Goal: Information Seeking & Learning: Learn about a topic

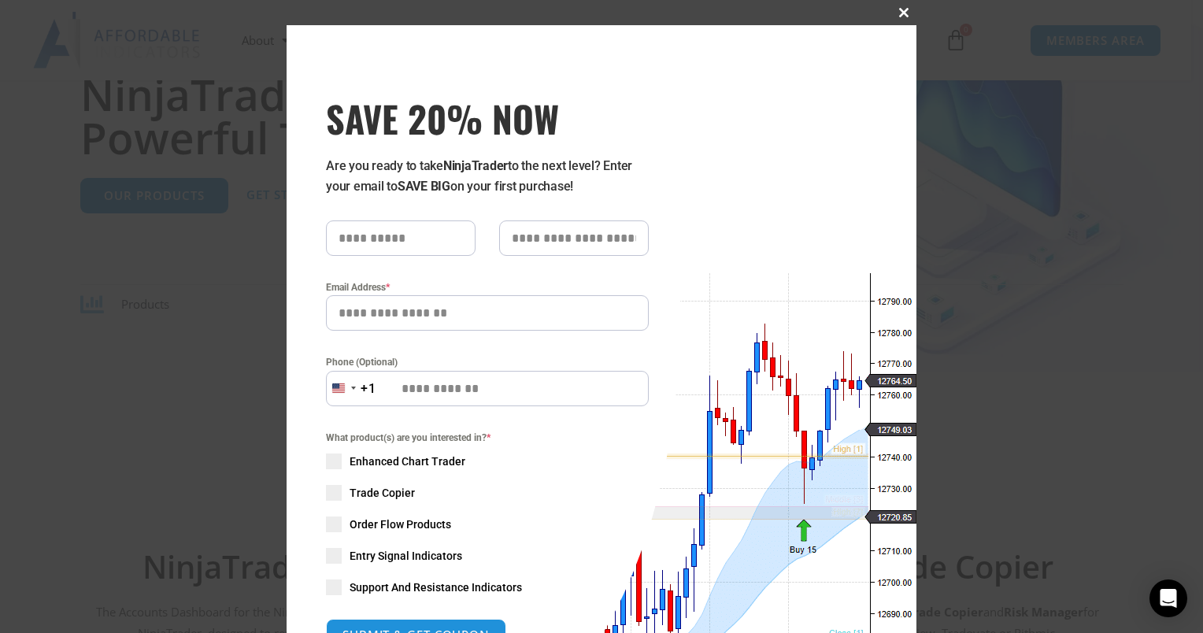
click at [897, 17] on span "SAVE 20% NOW popup" at bounding box center [903, 12] width 25 height 9
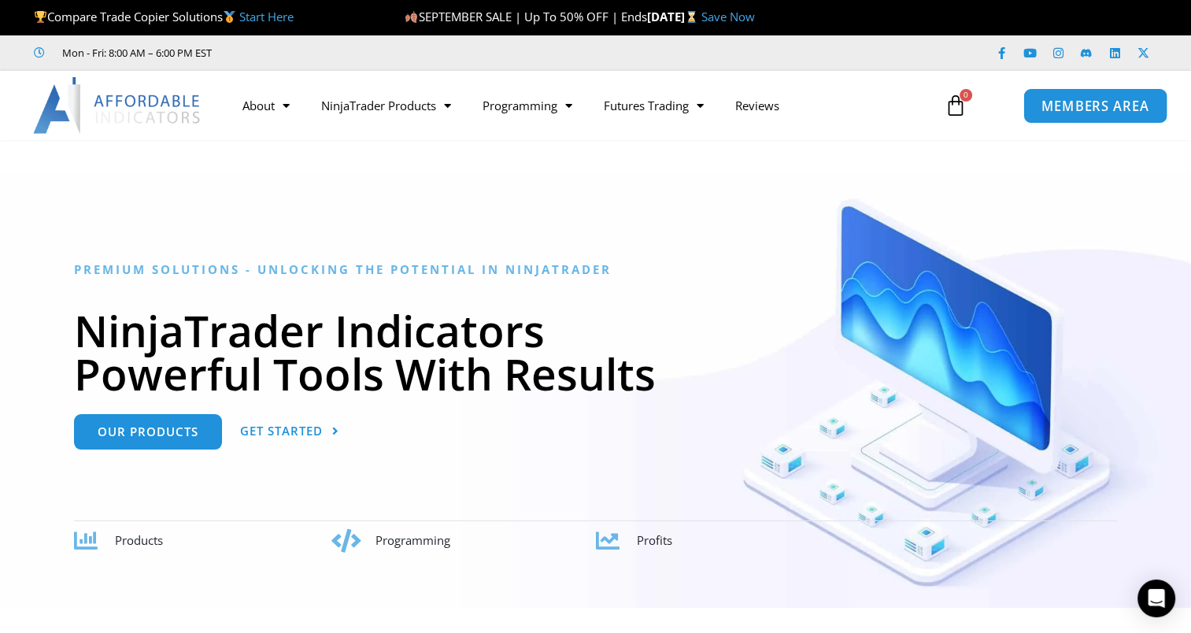
click at [1132, 110] on span "MEMBERS AREA" at bounding box center [1095, 105] width 108 height 13
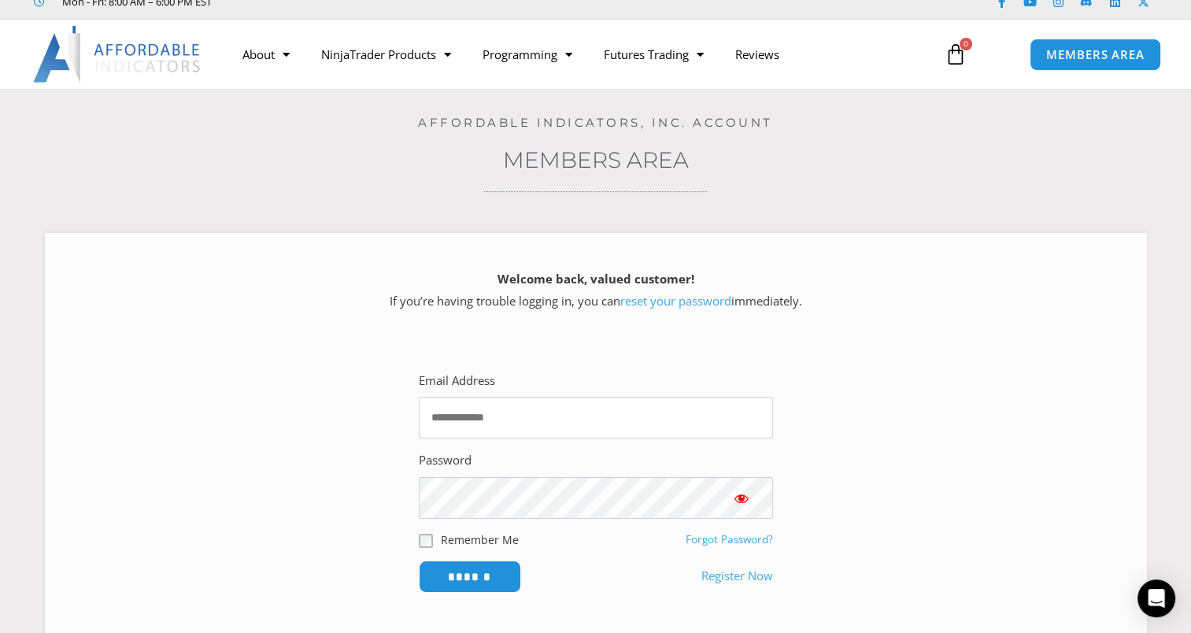
scroll to position [79, 0]
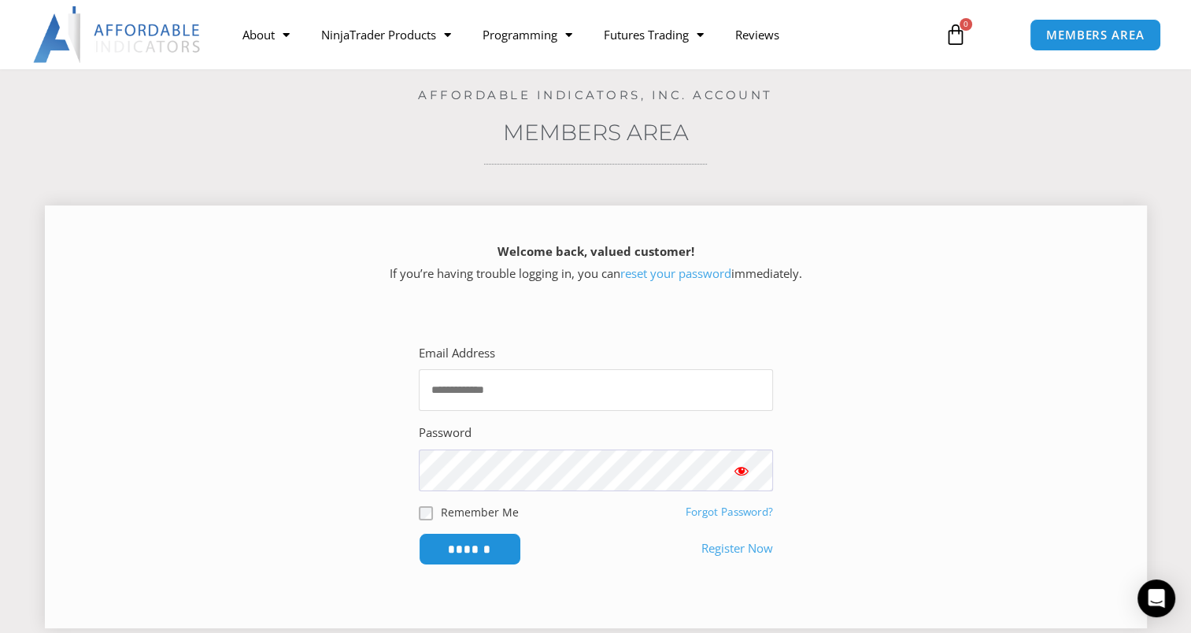
click at [646, 388] on input "Email Address" at bounding box center [596, 390] width 354 height 42
type input "**********"
click at [498, 550] on input "******" at bounding box center [470, 549] width 108 height 34
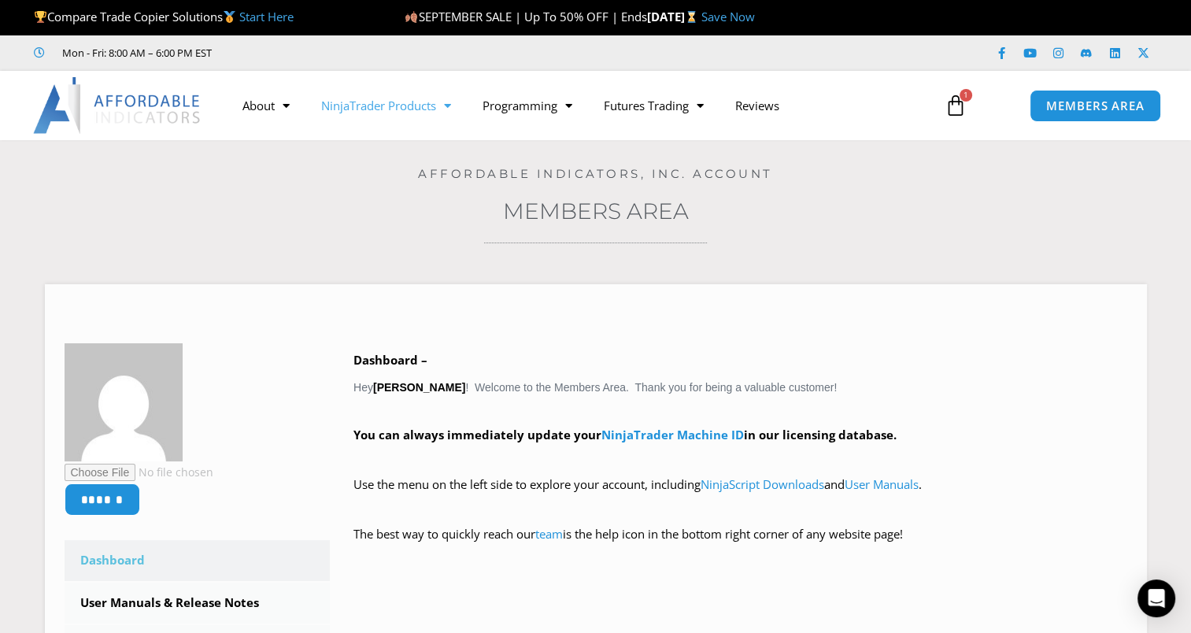
click at [451, 105] on span "Menu" at bounding box center [443, 106] width 15 height 28
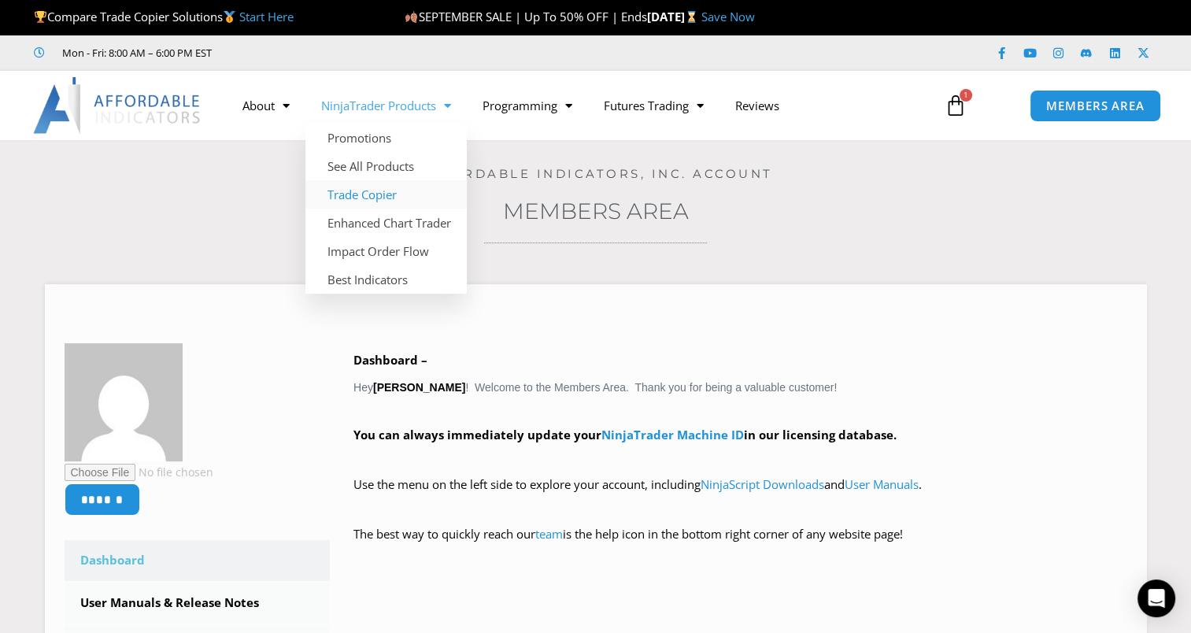
click at [392, 194] on link "Trade Copier" at bounding box center [385, 194] width 161 height 28
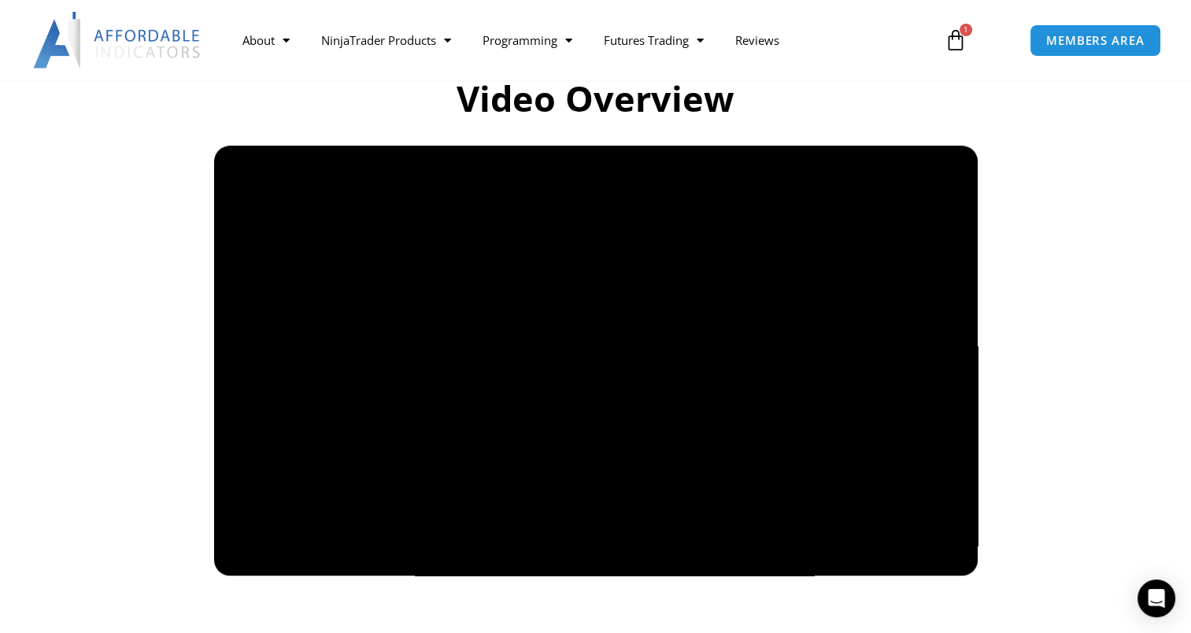
scroll to position [1102, 0]
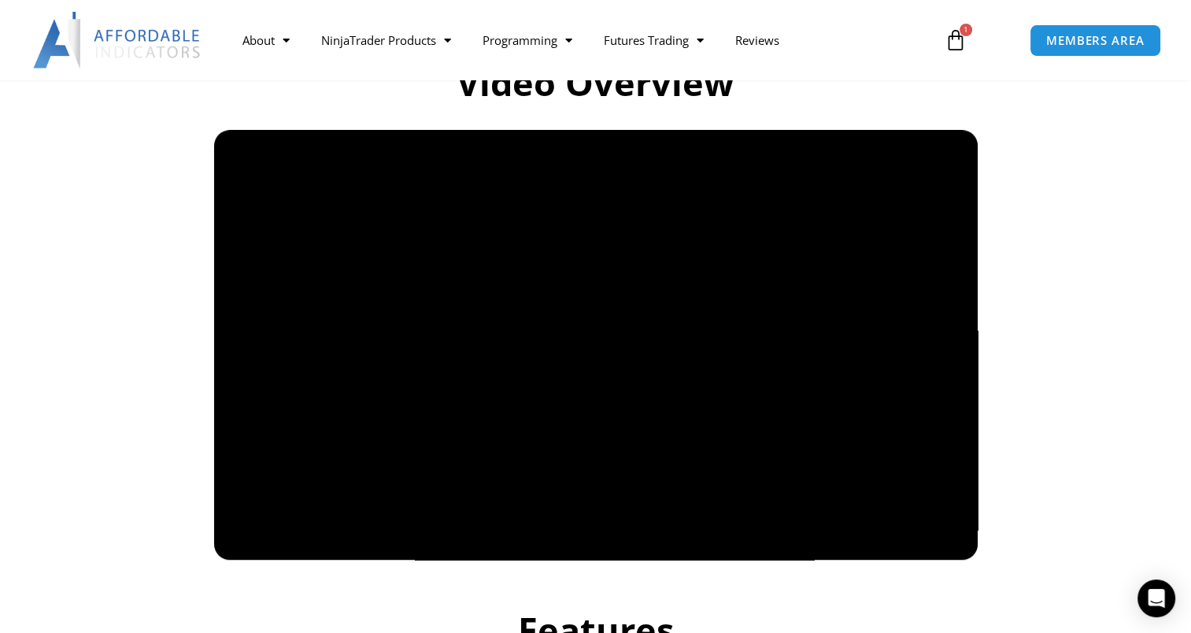
click at [881, 85] on h2 "Video Overview" at bounding box center [596, 83] width 882 height 46
click at [1045, 324] on section "Video Overview" at bounding box center [595, 295] width 1191 height 542
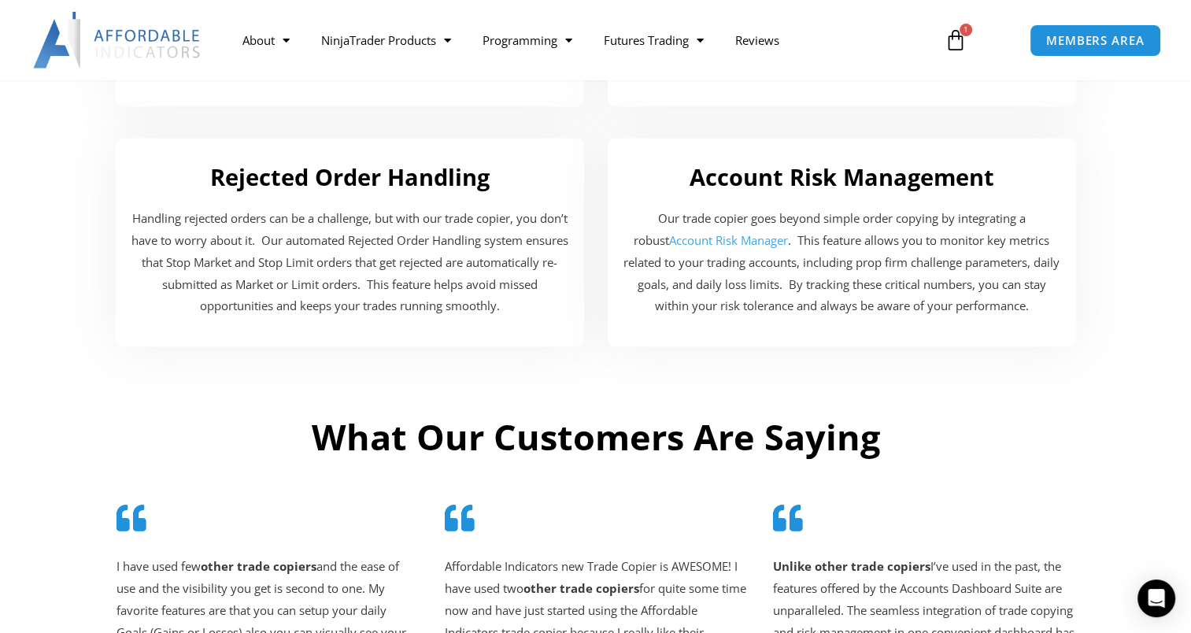
scroll to position [2991, 0]
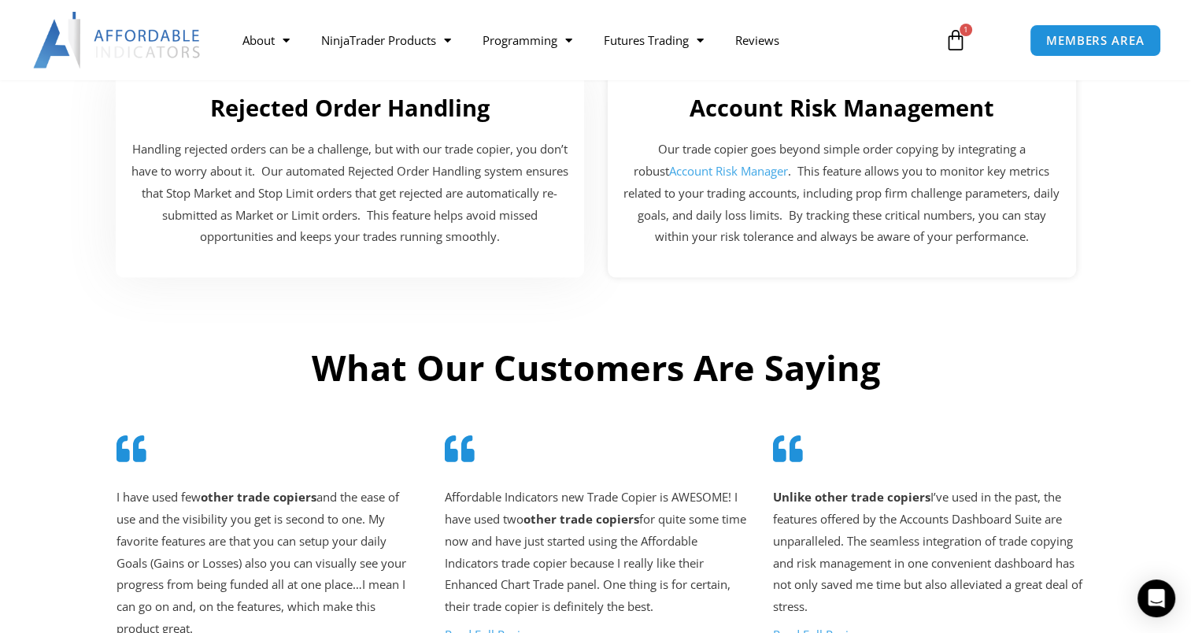
click at [723, 172] on link "Account Risk Manager" at bounding box center [728, 171] width 119 height 16
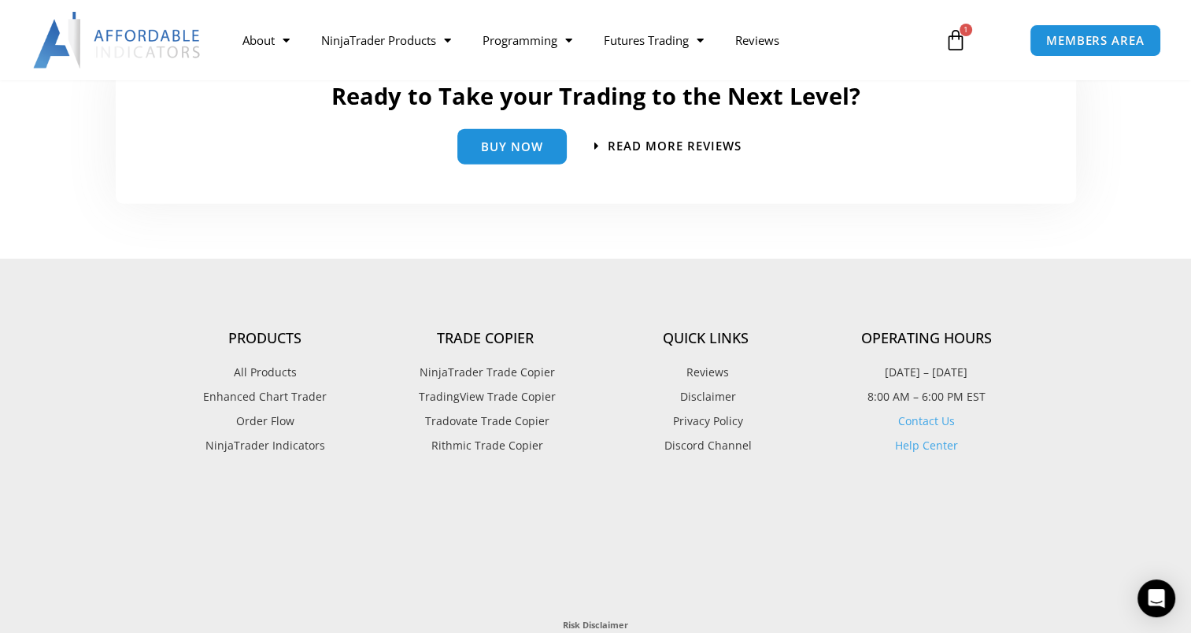
scroll to position [3857, 0]
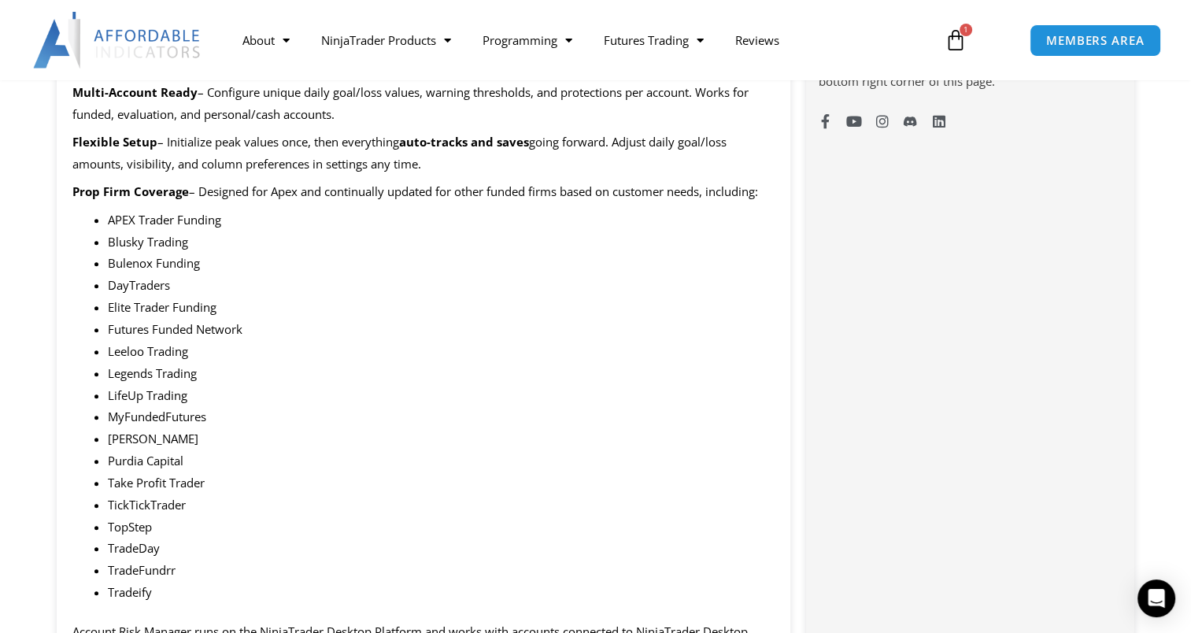
scroll to position [1260, 0]
